Goal: Information Seeking & Learning: Learn about a topic

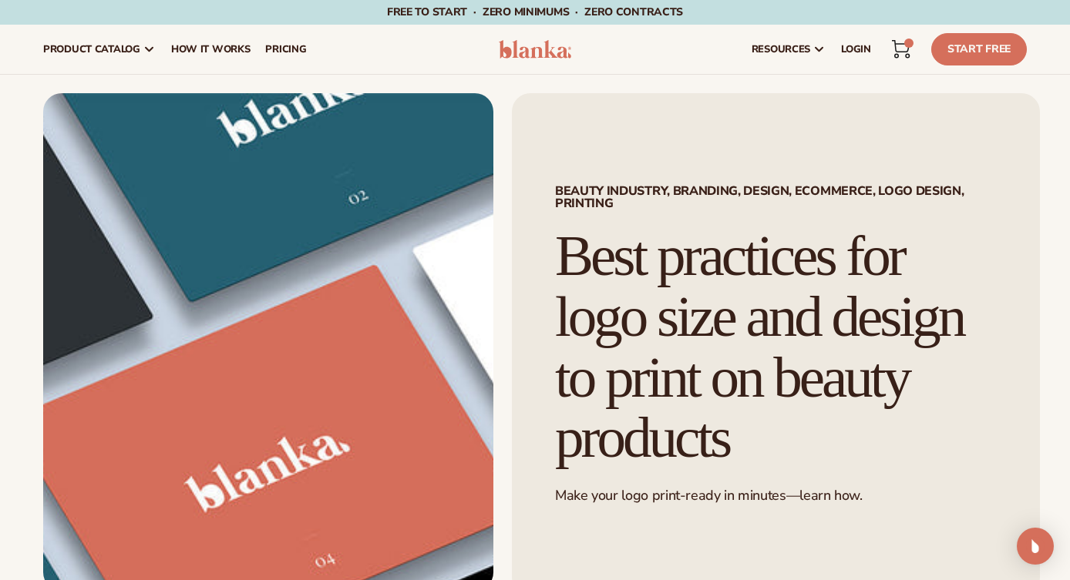
click at [692, 109] on div "BEAUTY INDUSTRY, BRANDING, DESIGN, ECOMMERCE, LOGO DESIGN, PRINTING Best practi…" at bounding box center [776, 344] width 528 height 503
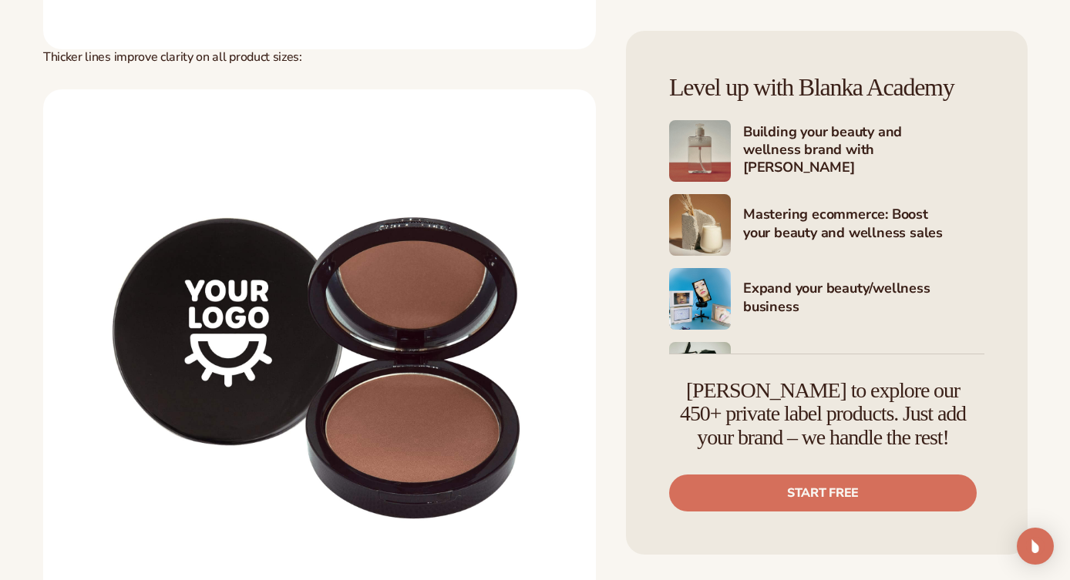
scroll to position [3060, 0]
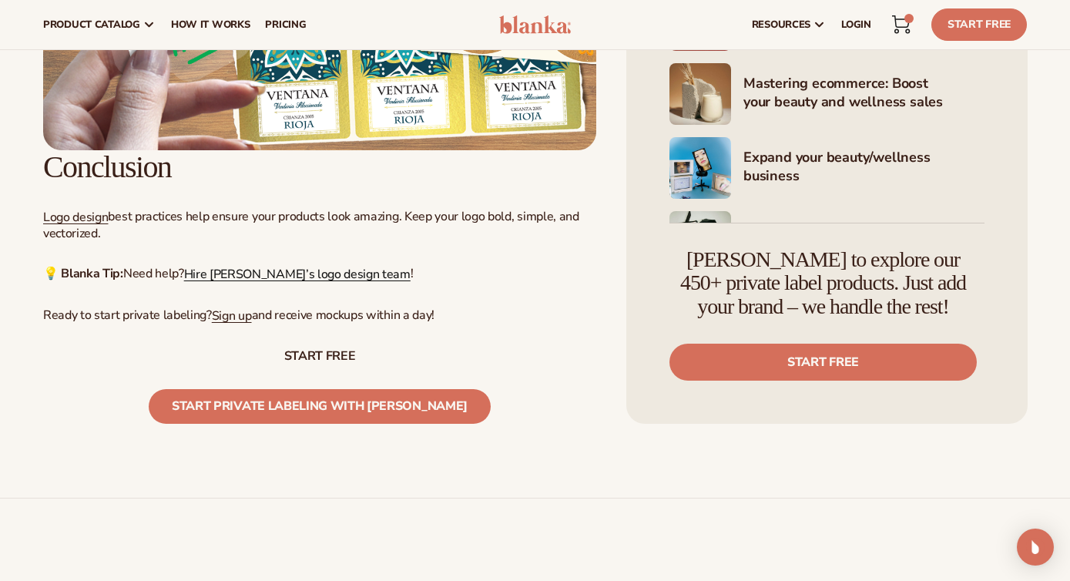
scroll to position [12075, 0]
